Goal: Information Seeking & Learning: Learn about a topic

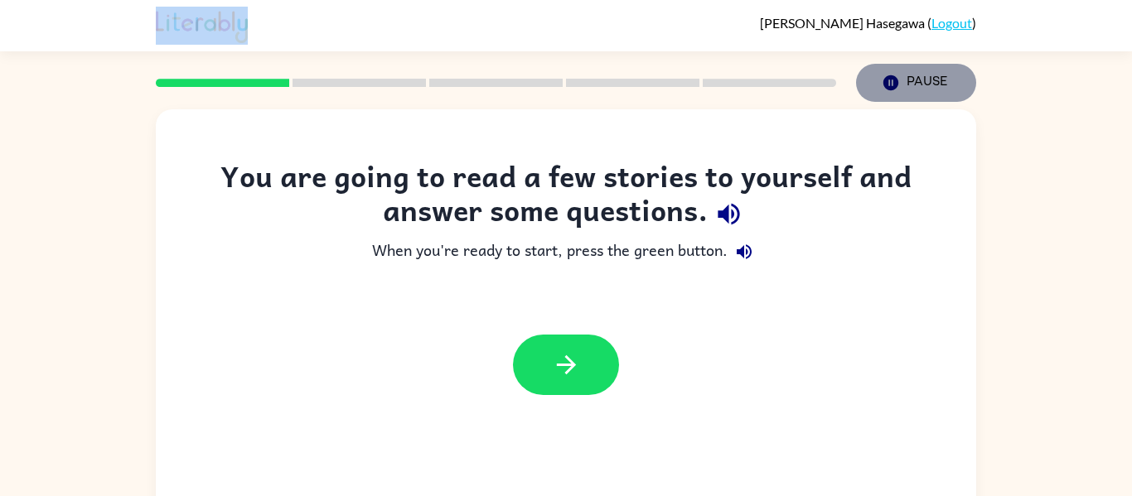
click at [906, 80] on button "Pause Pause" at bounding box center [916, 83] width 120 height 38
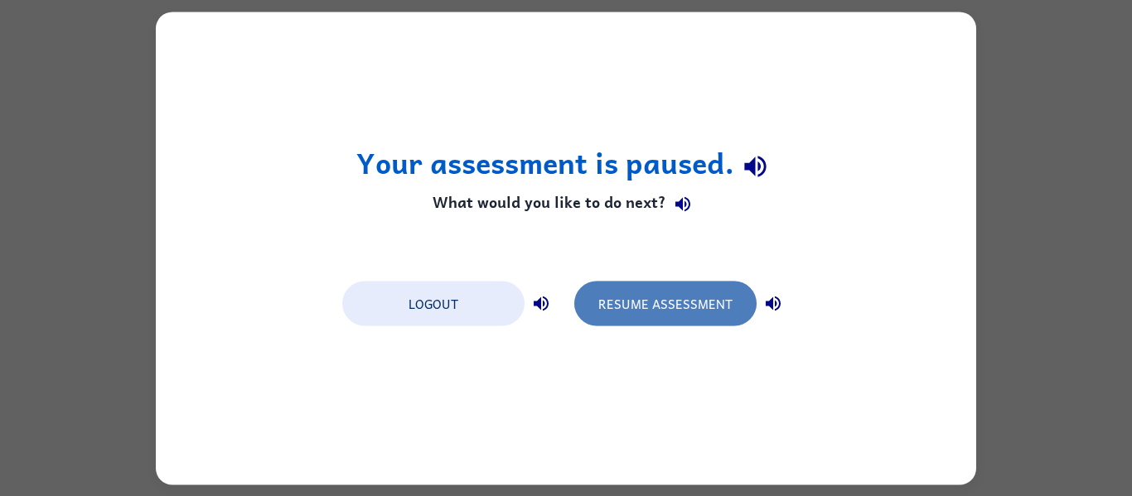
click at [681, 284] on button "Resume Assessment" at bounding box center [665, 303] width 182 height 45
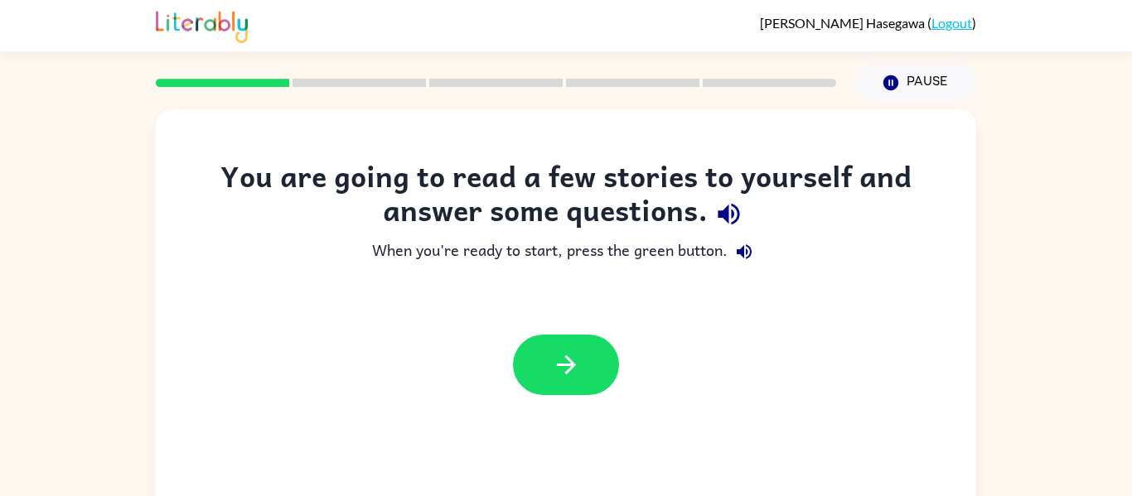
click at [513, 358] on div at bounding box center [566, 365] width 106 height 60
click at [564, 361] on icon "button" at bounding box center [566, 364] width 29 height 29
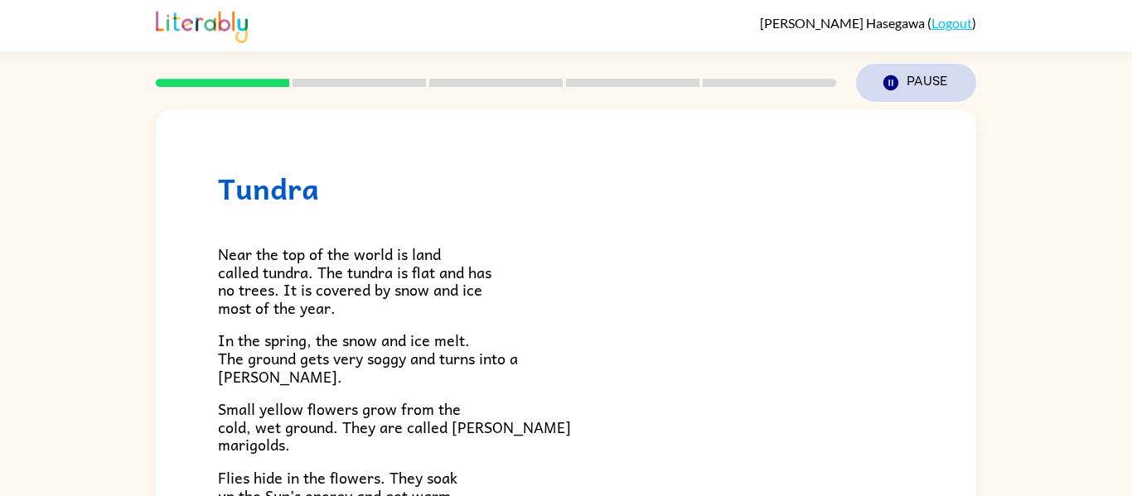
click at [904, 101] on button "Pause Pause" at bounding box center [916, 83] width 120 height 38
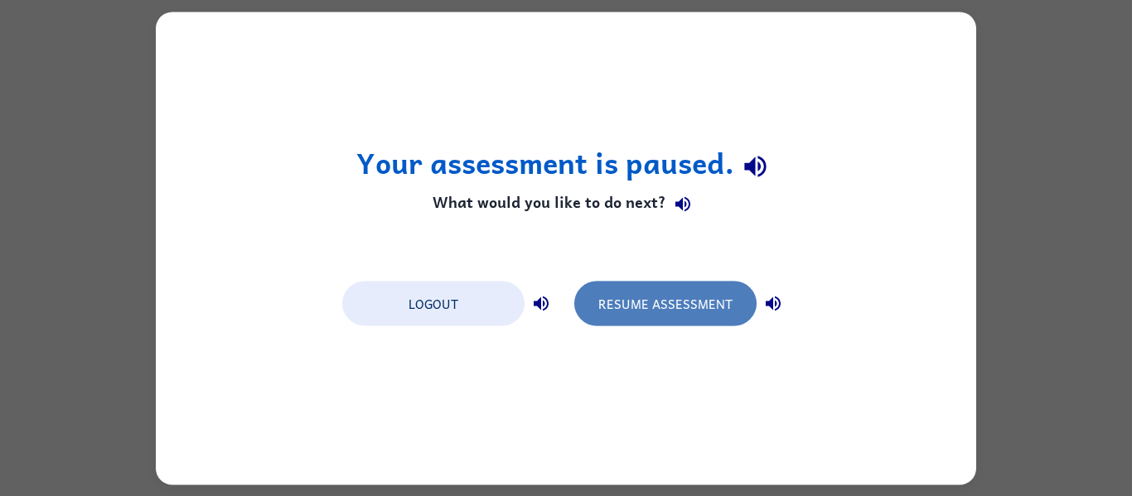
click at [651, 291] on button "Resume Assessment" at bounding box center [665, 303] width 182 height 45
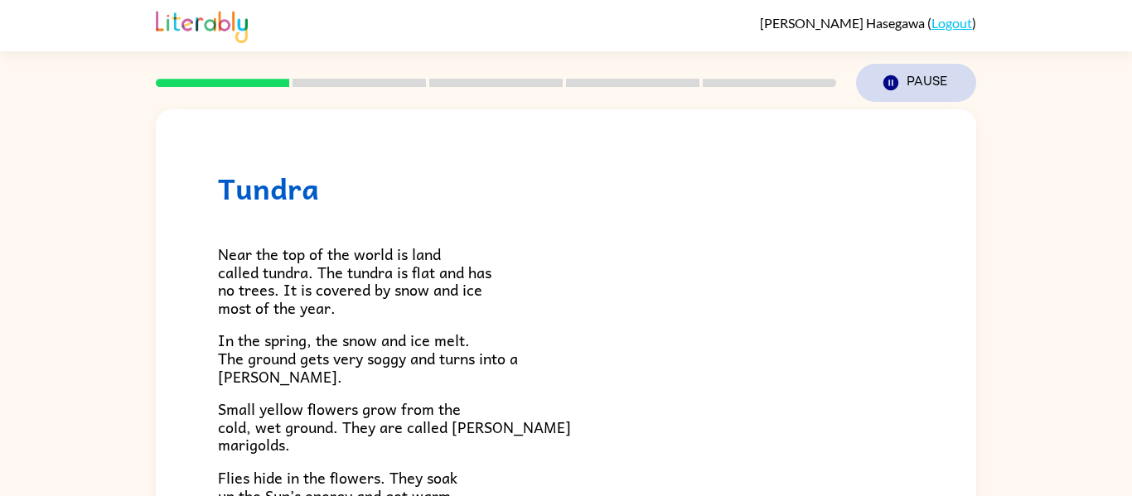
click at [910, 75] on button "Pause Pause" at bounding box center [916, 83] width 120 height 38
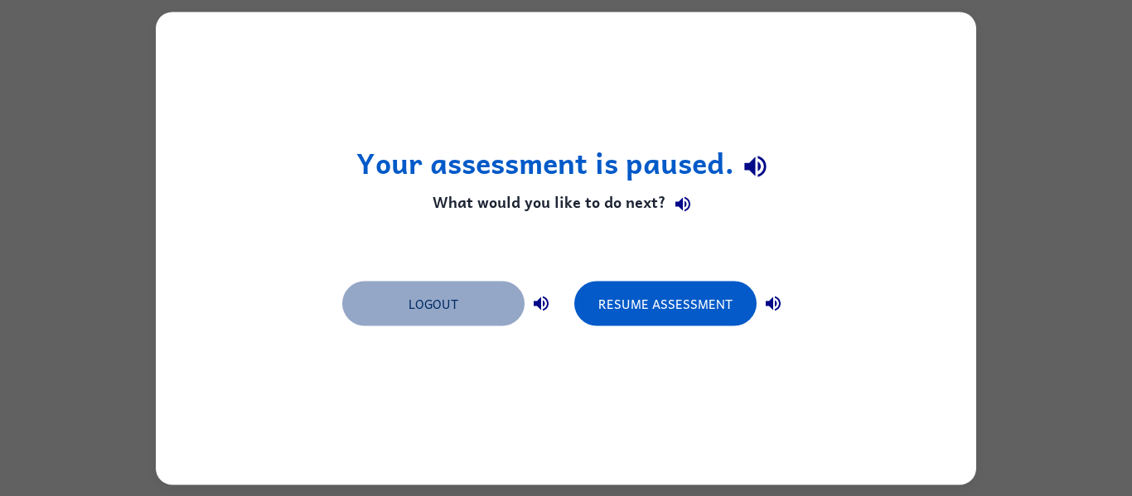
click at [480, 315] on button "Logout" at bounding box center [433, 303] width 182 height 45
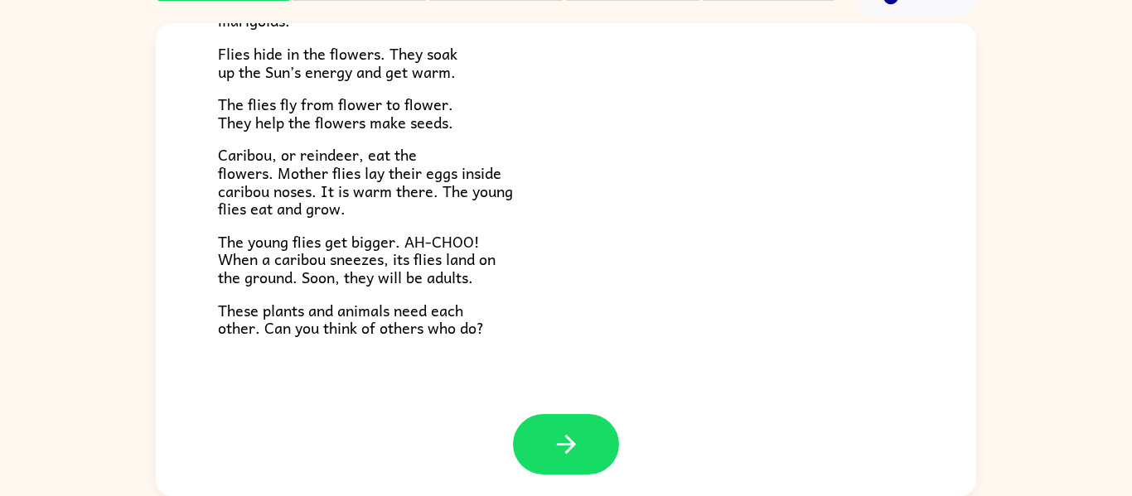
scroll to position [340, 0]
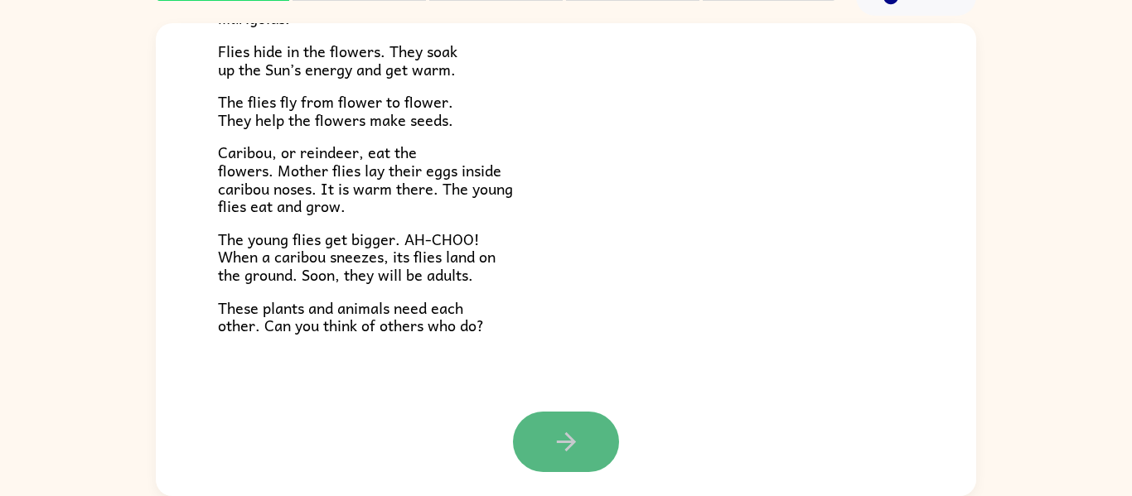
click at [577, 431] on icon "button" at bounding box center [566, 441] width 29 height 29
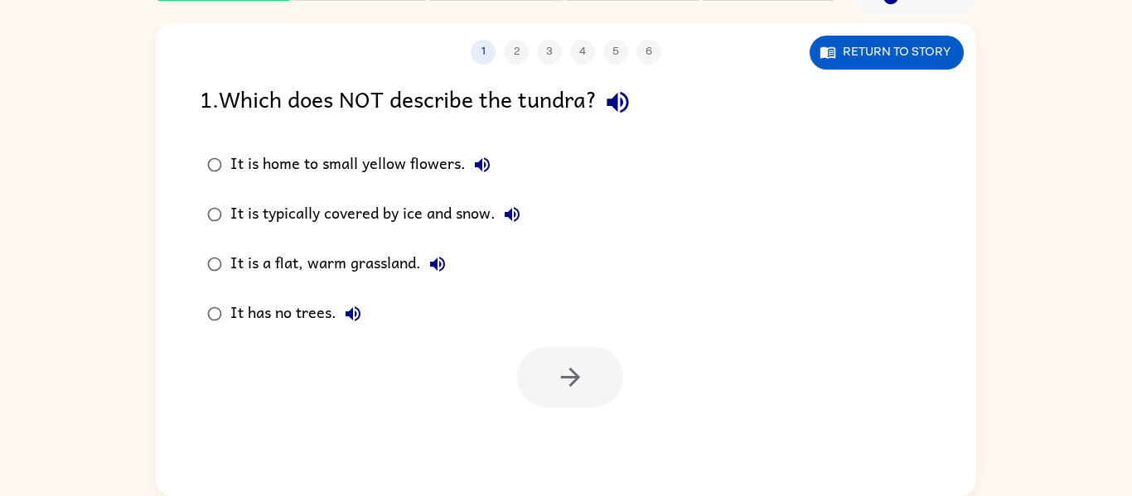
scroll to position [0, 0]
click at [881, 76] on div "1 2 3 4 5 6 Return to story 1 . Which does NOT describe the tundra? It is home …" at bounding box center [566, 259] width 820 height 473
click at [890, 56] on button "Return to story" at bounding box center [886, 53] width 154 height 34
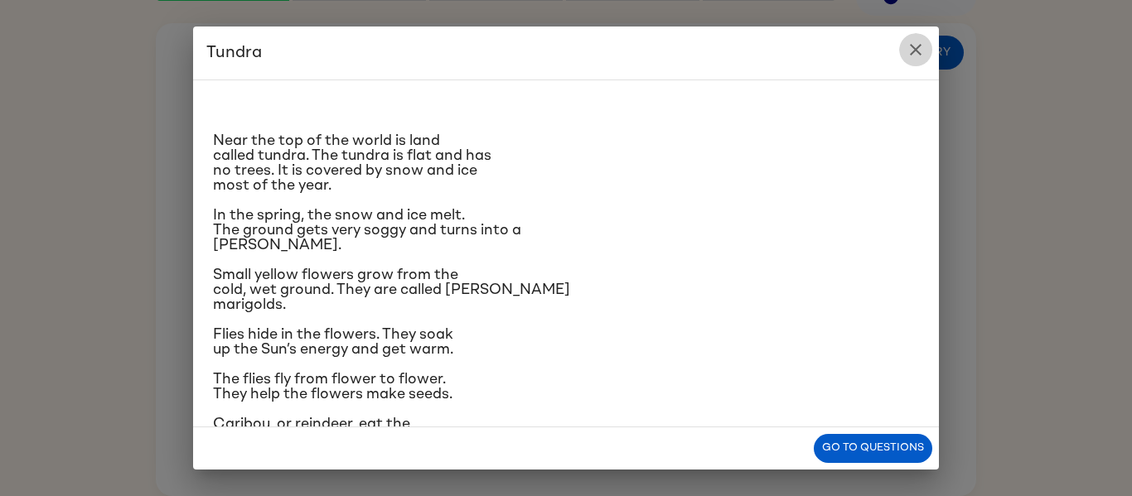
click at [914, 56] on icon "close" at bounding box center [915, 50] width 20 height 20
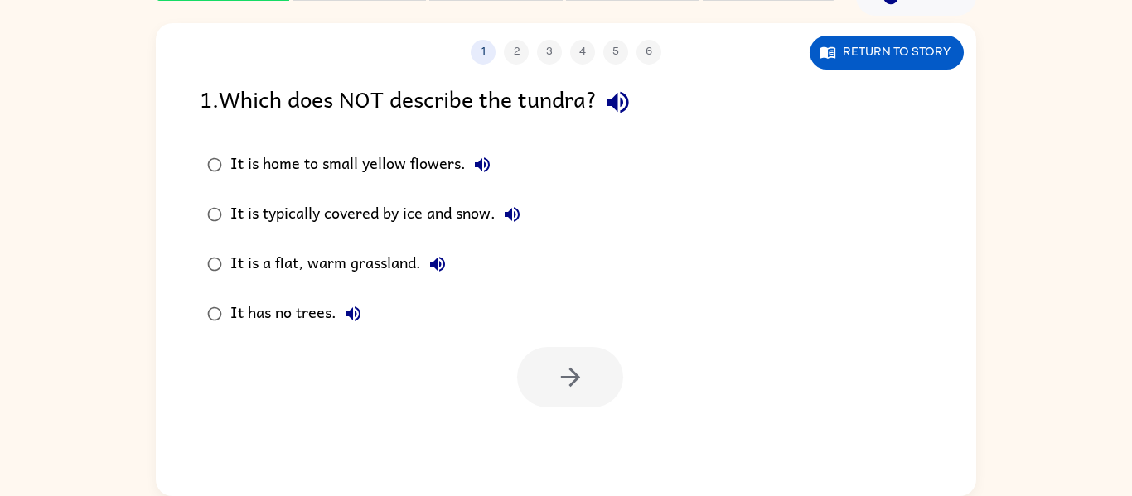
click at [507, 49] on div "1 2 3 4 5 6" at bounding box center [566, 52] width 820 height 25
click at [557, 49] on div "1 2 3 4 5 6" at bounding box center [566, 52] width 820 height 25
